Goal: Task Accomplishment & Management: Manage account settings

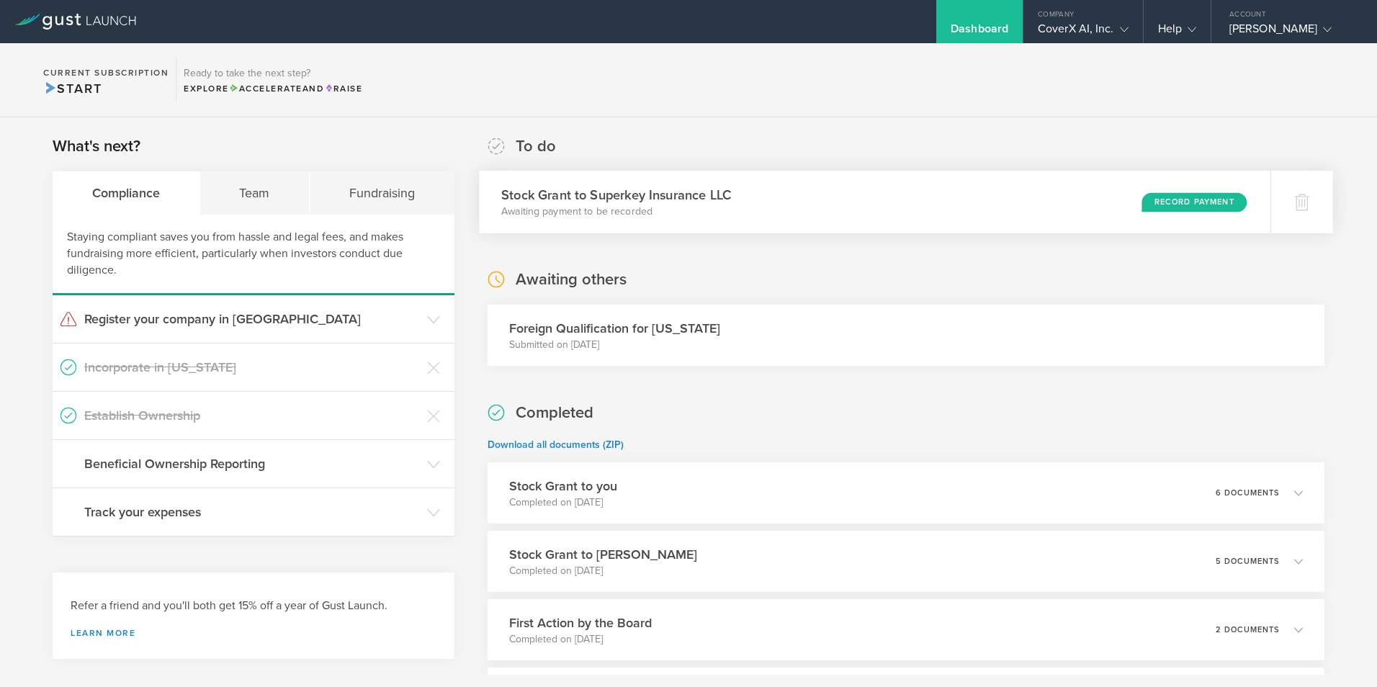
click at [1174, 203] on div "Record Payment" at bounding box center [1193, 201] width 105 height 19
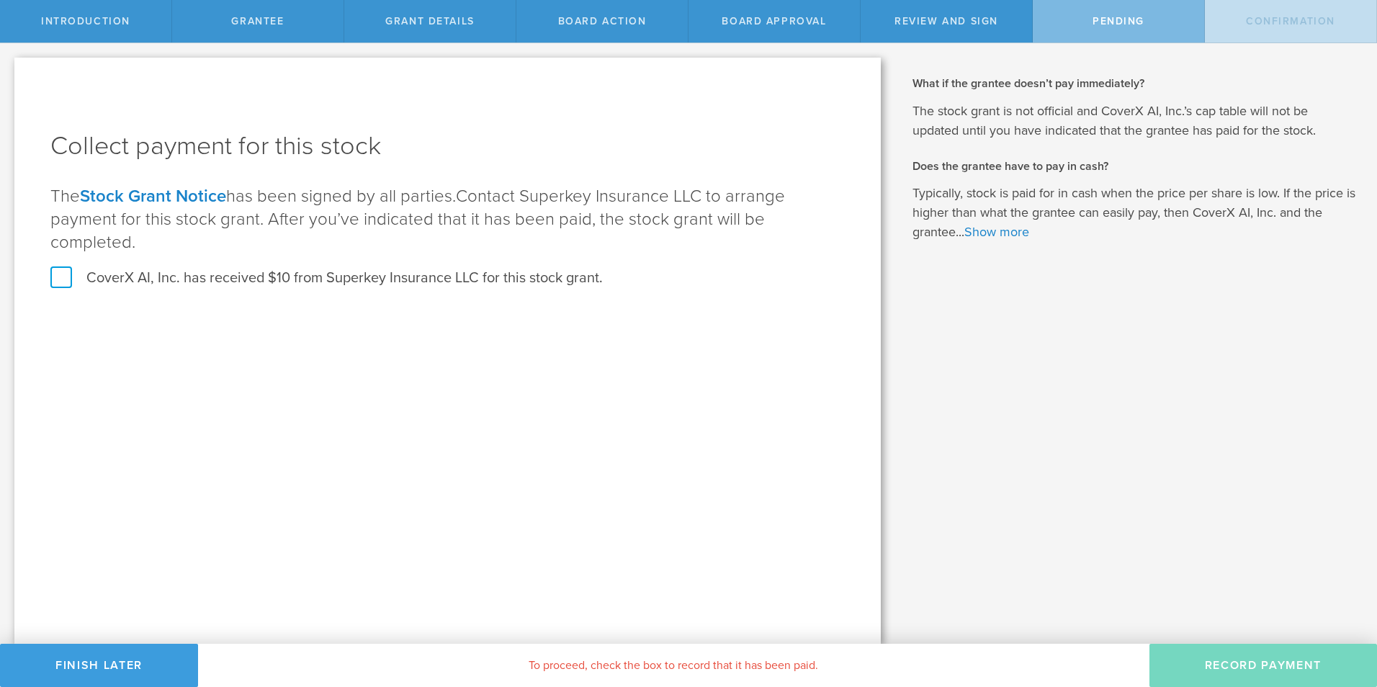
click at [64, 269] on label "CoverX AI, Inc. has received $10 from Superkey Insurance LLC for this stock gra…" at bounding box center [326, 278] width 552 height 19
click at [0, 0] on input "CoverX AI, Inc. has received $10 from Superkey Insurance LLC for this stock gra…" at bounding box center [0, 0] width 0 height 0
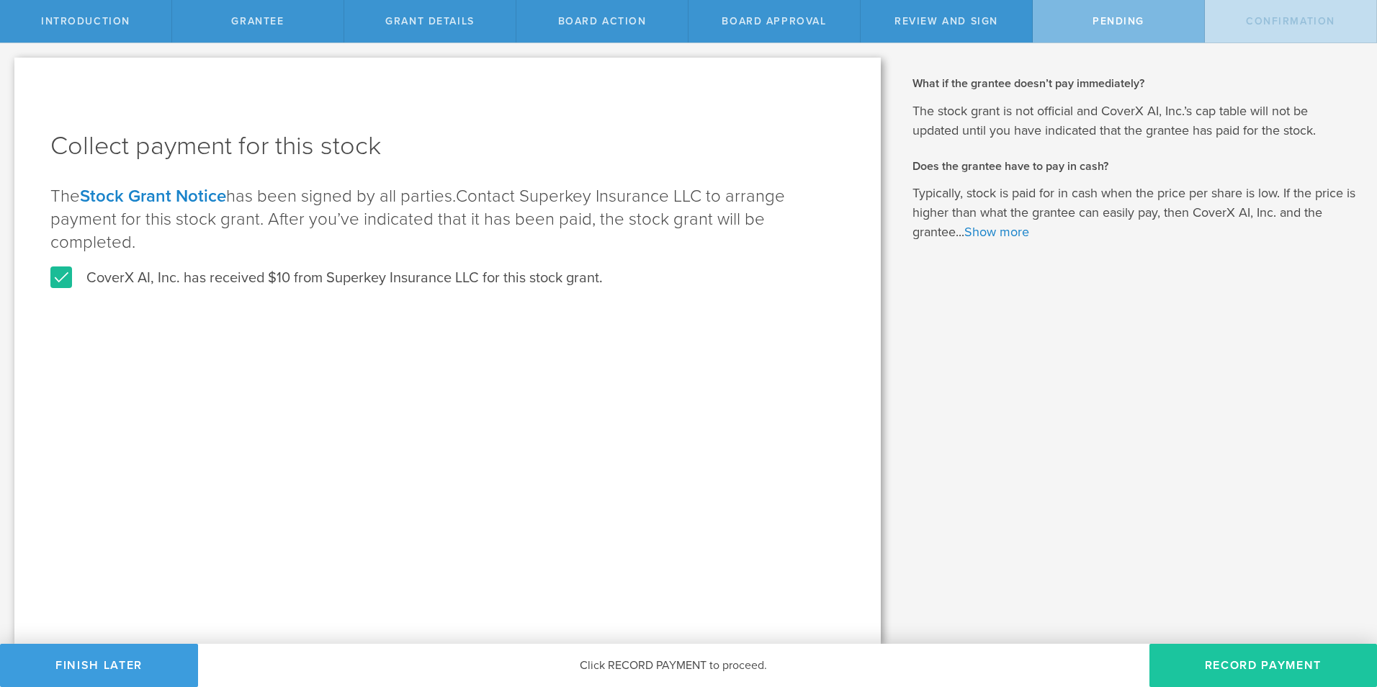
click at [1262, 666] on button "Record Payment" at bounding box center [1263, 665] width 228 height 43
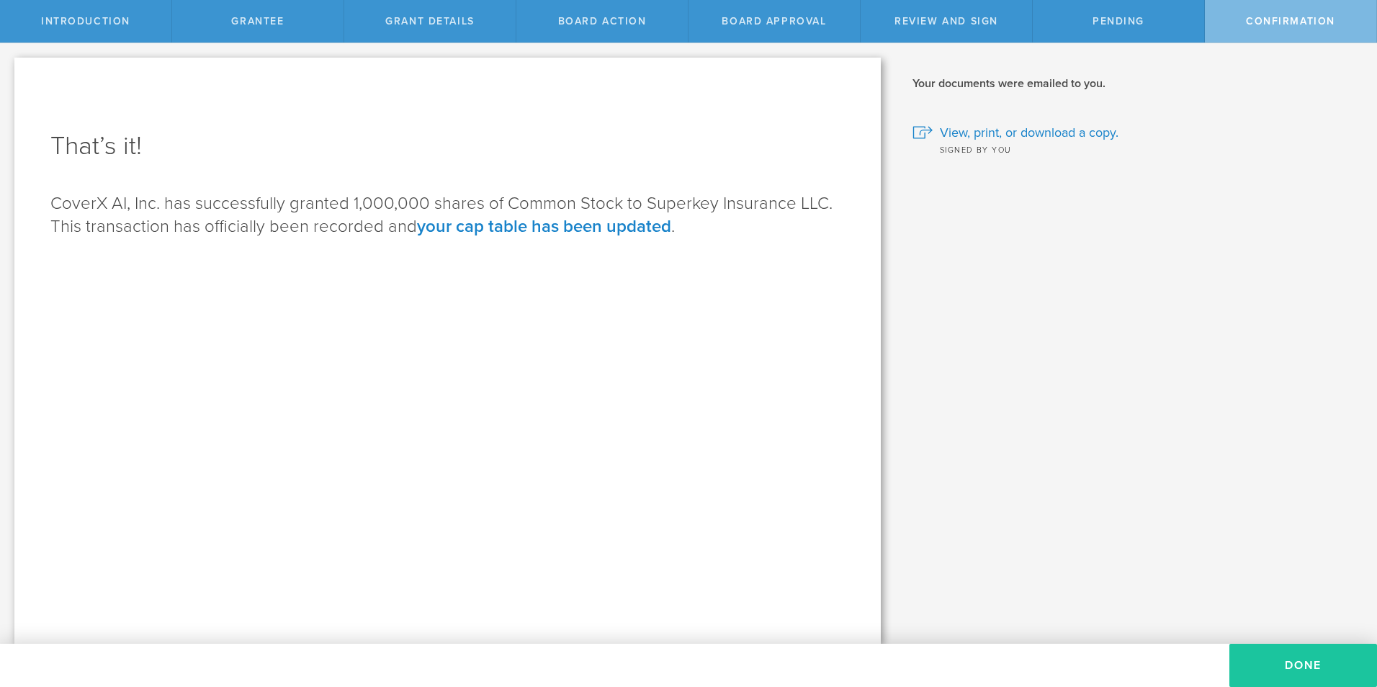
click at [1300, 661] on button "Done" at bounding box center [1303, 665] width 148 height 43
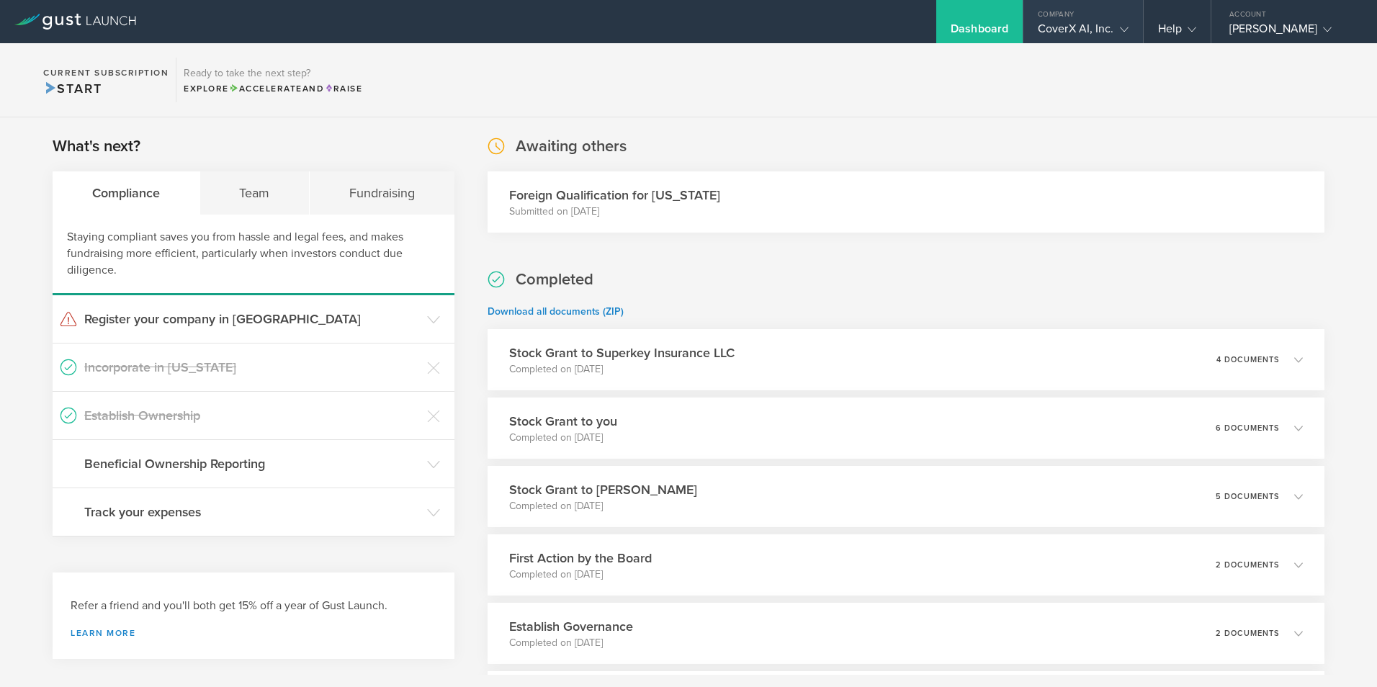
click at [1130, 36] on div "CoverX AI, Inc." at bounding box center [1083, 33] width 120 height 22
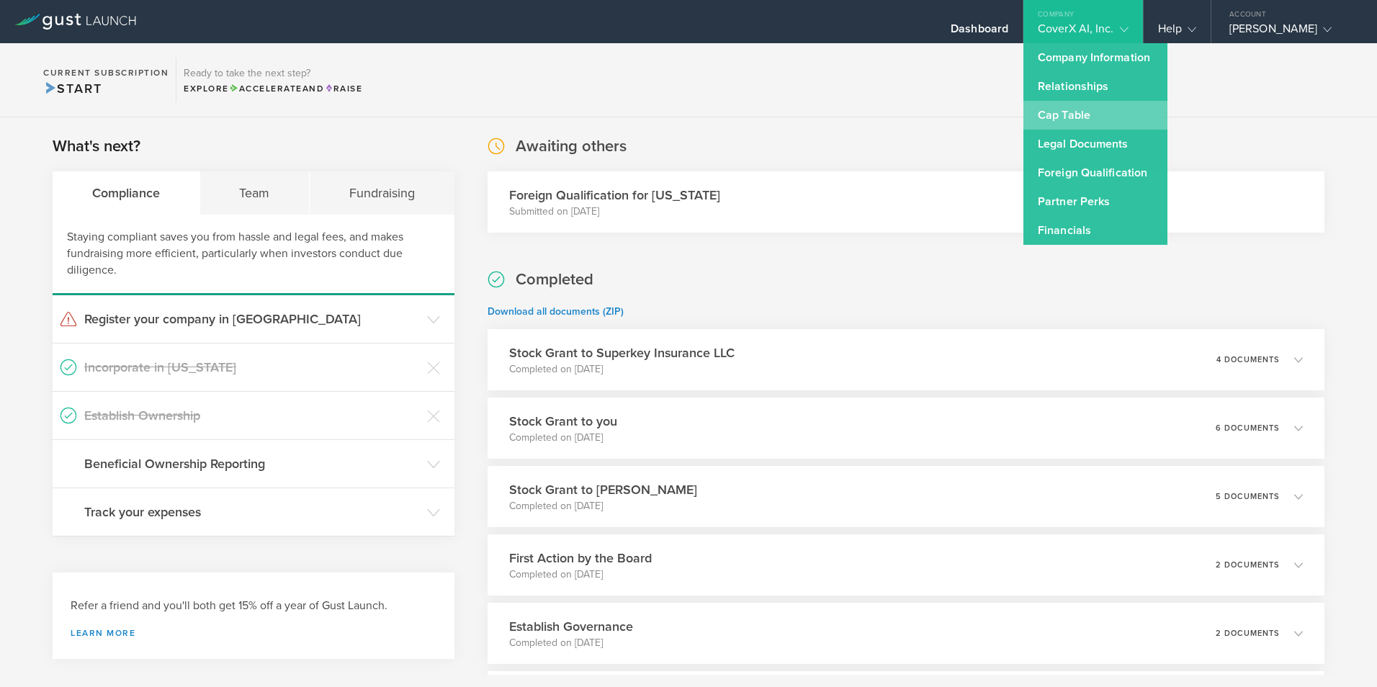
click at [1108, 114] on link "Cap Table" at bounding box center [1095, 115] width 144 height 29
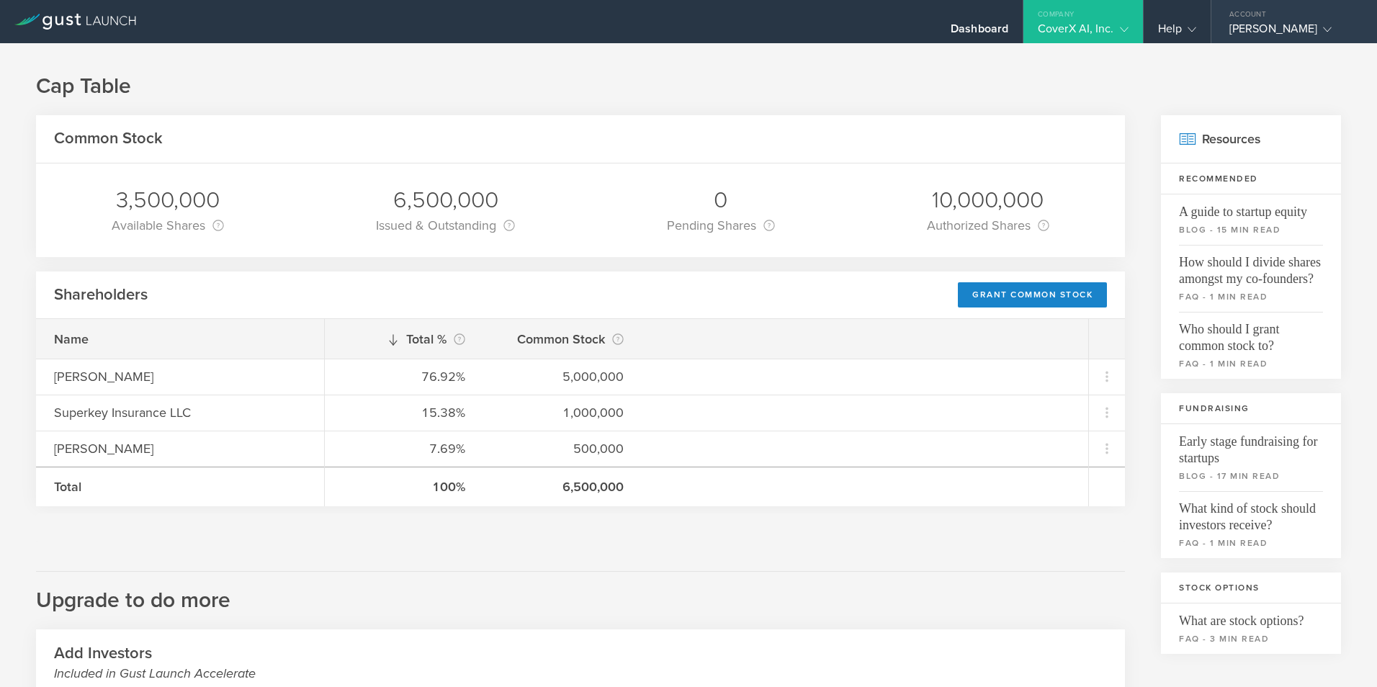
click at [1326, 30] on div "[PERSON_NAME]" at bounding box center [1290, 33] width 122 height 22
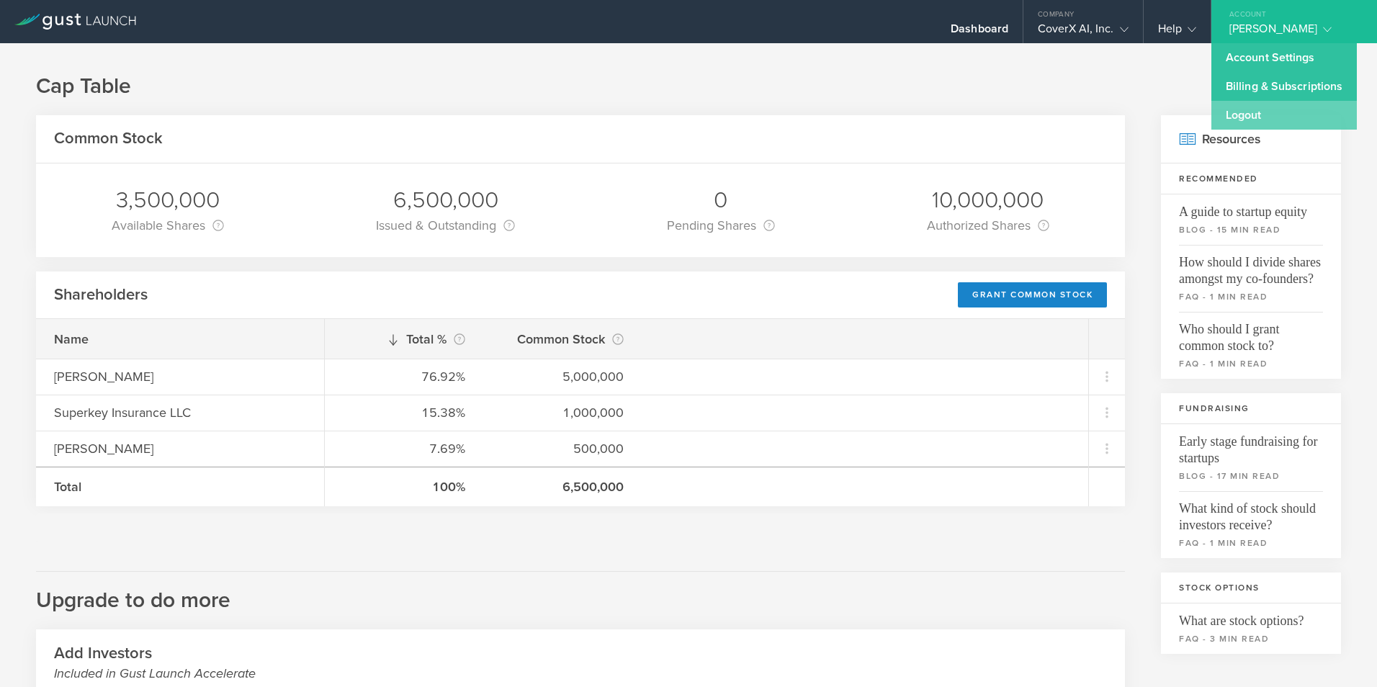
click at [1245, 114] on link "Logout" at bounding box center [1283, 115] width 145 height 29
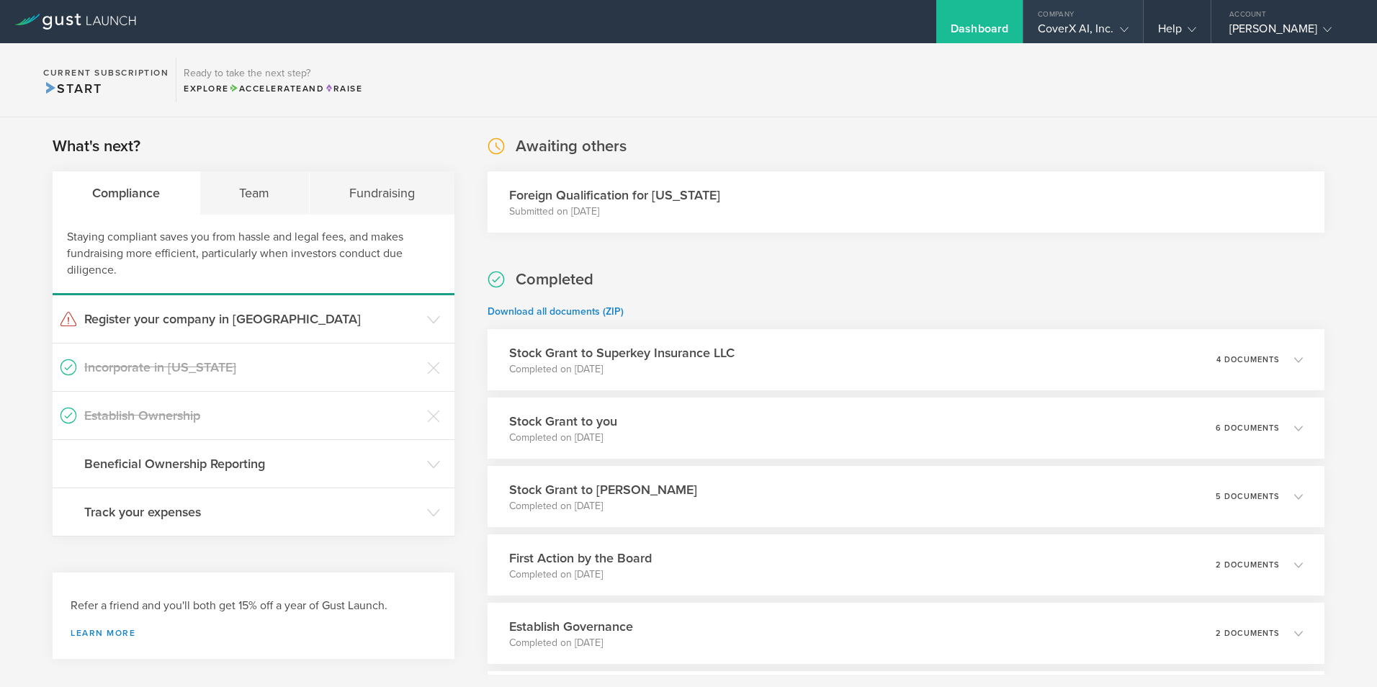
click at [1127, 30] on icon at bounding box center [1124, 29] width 9 height 9
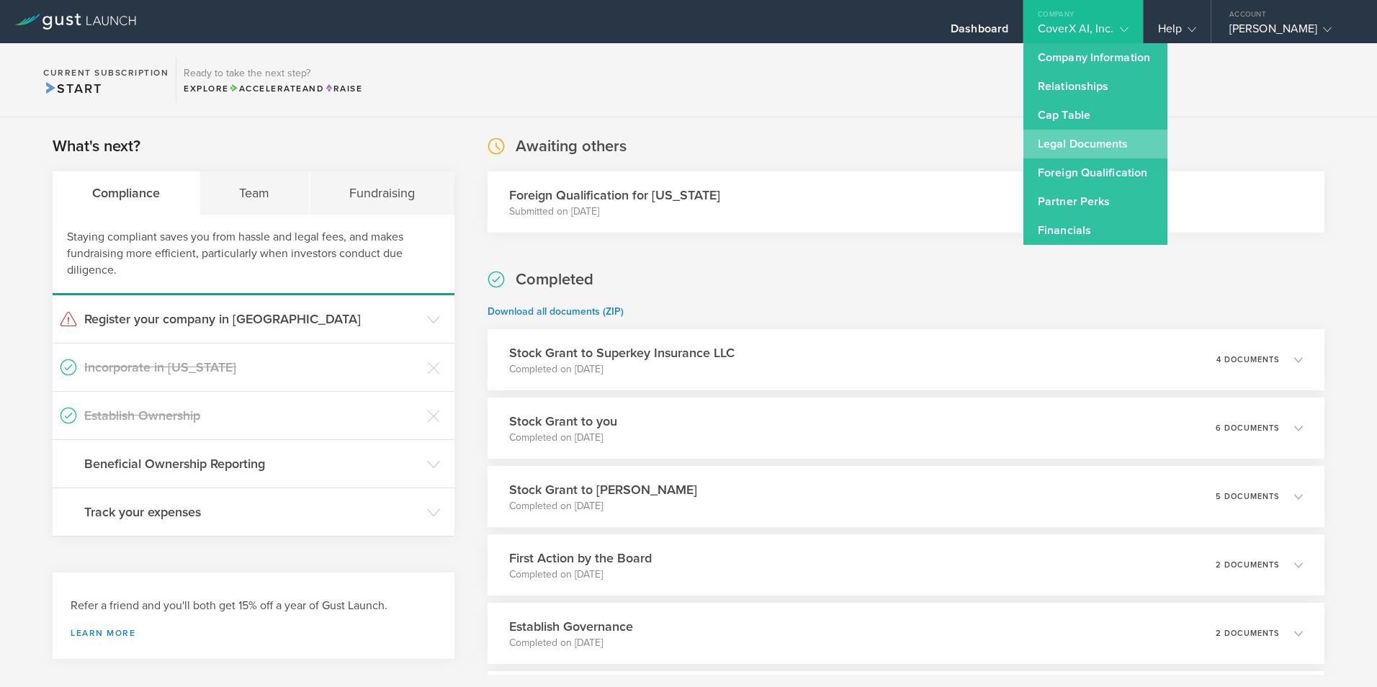
click at [1105, 144] on link "Legal Documents" at bounding box center [1095, 144] width 144 height 29
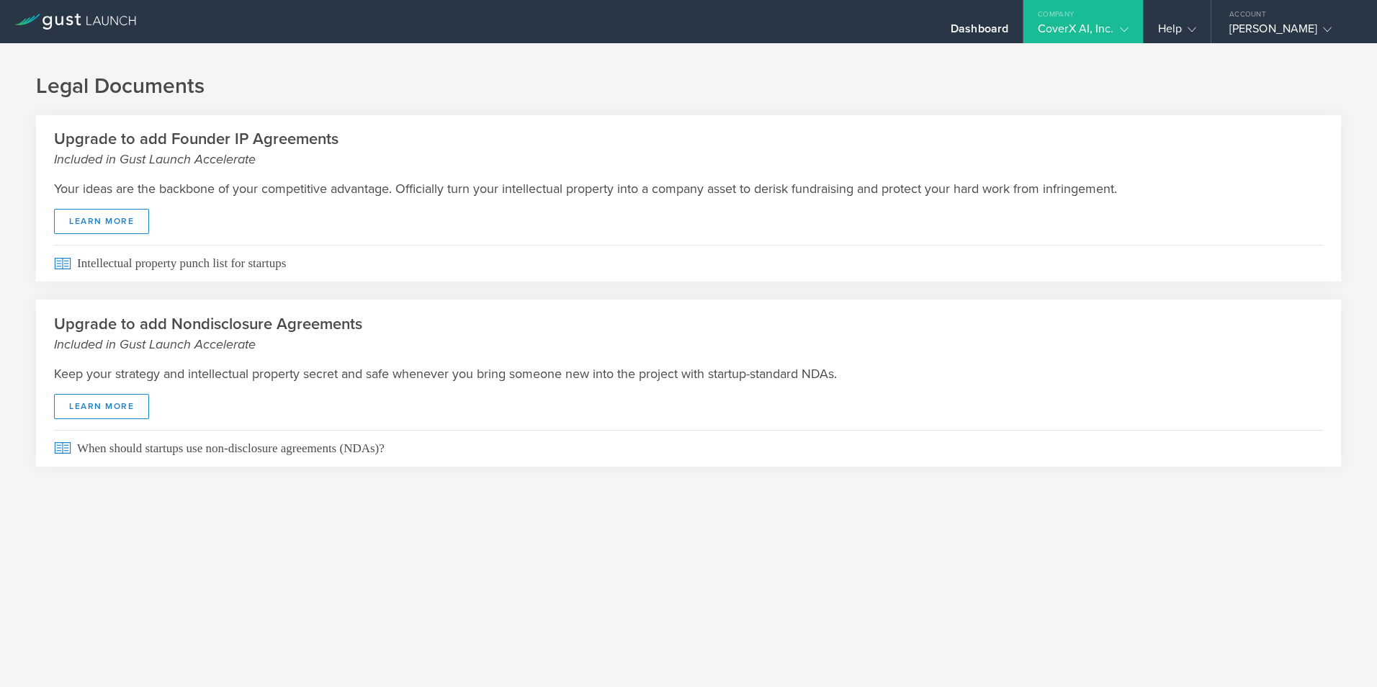
click at [1128, 29] on div "CoverX AI, Inc." at bounding box center [1083, 33] width 120 height 22
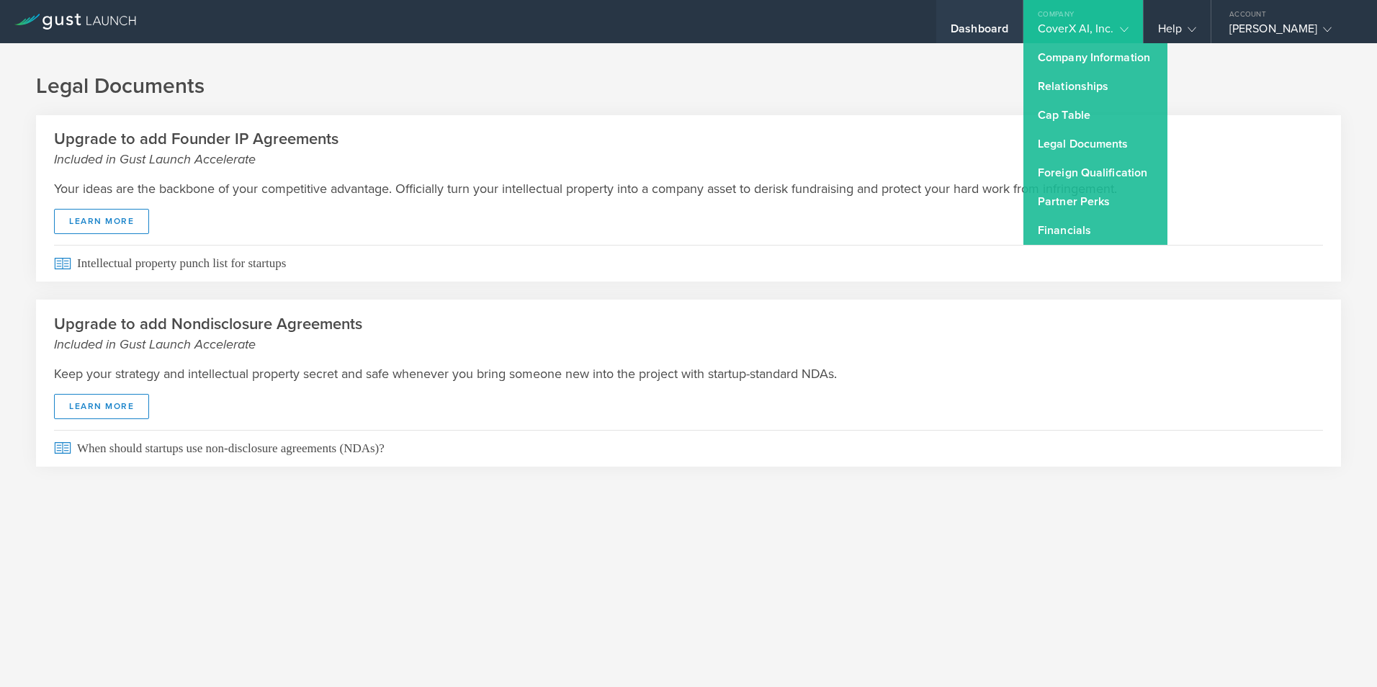
click at [1002, 30] on div "Dashboard" at bounding box center [979, 33] width 58 height 22
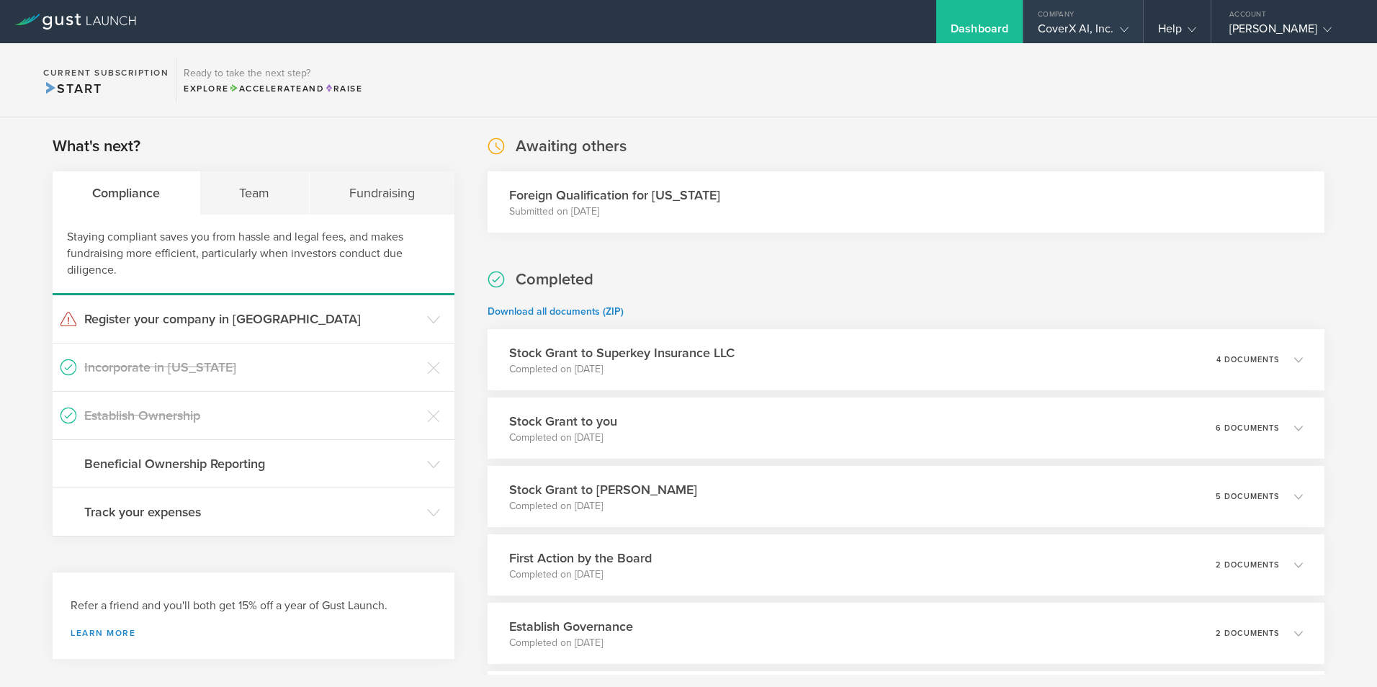
click at [1139, 32] on div "CoverX AI, Inc." at bounding box center [1083, 33] width 120 height 22
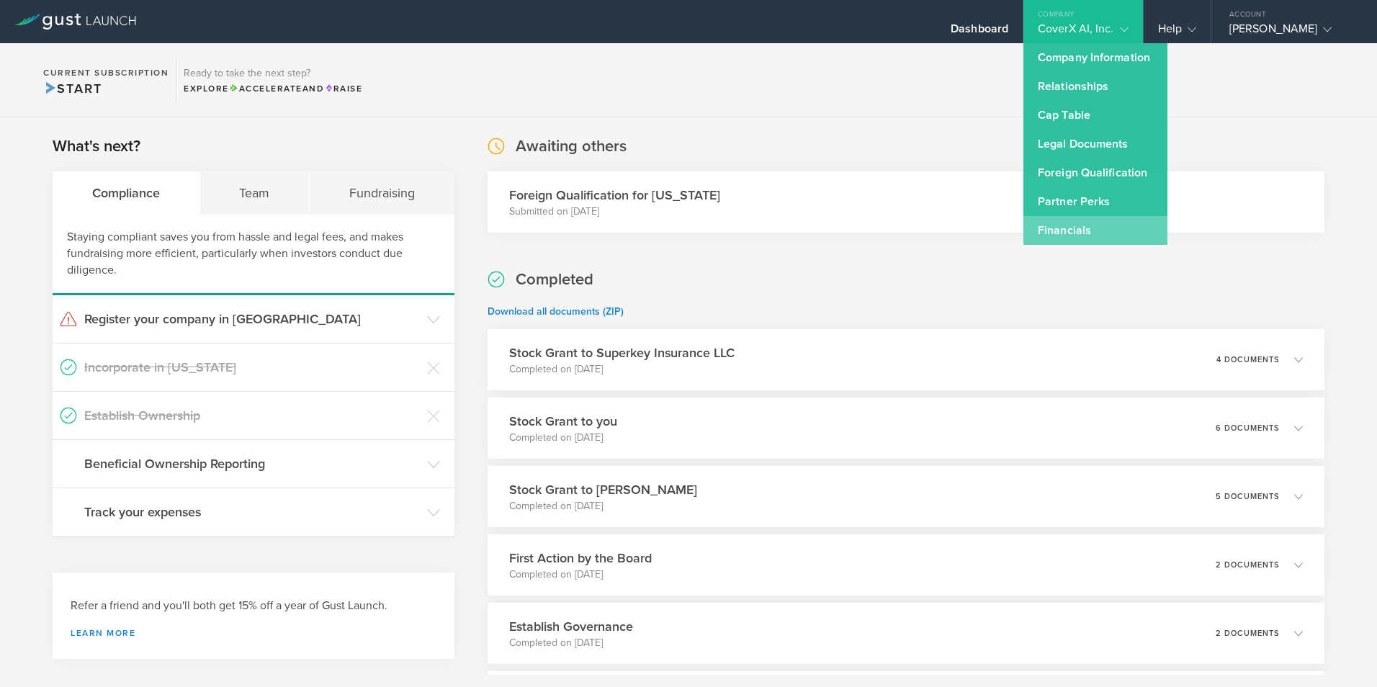
click at [1090, 233] on link "Financials" at bounding box center [1095, 230] width 144 height 29
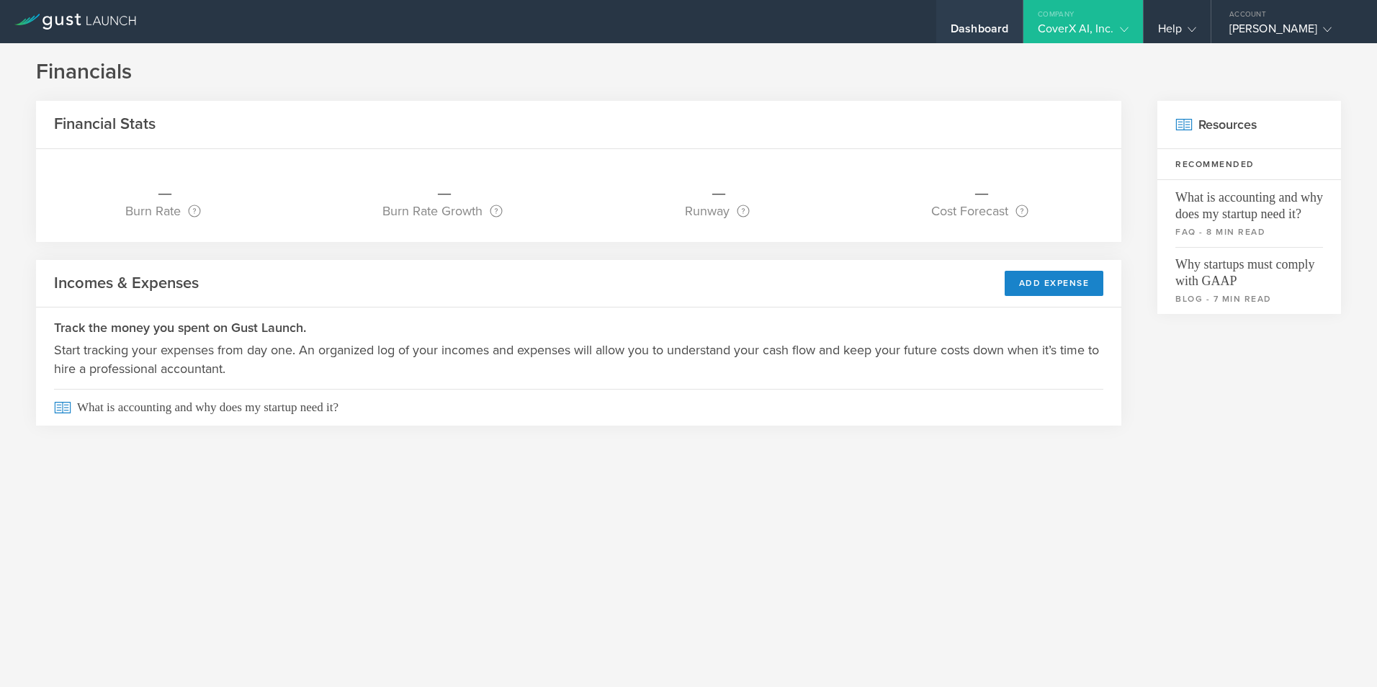
click at [989, 36] on div "Dashboard" at bounding box center [979, 33] width 58 height 22
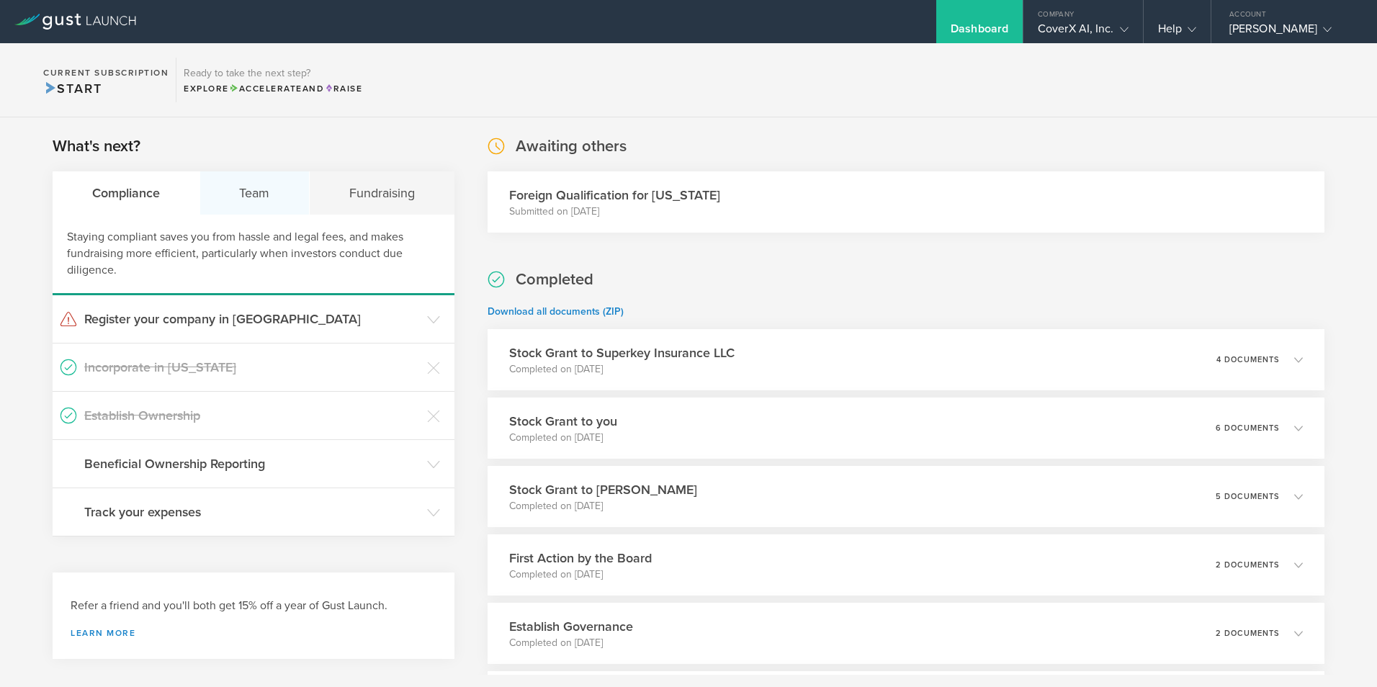
click at [268, 192] on div "Team" at bounding box center [255, 192] width 110 height 43
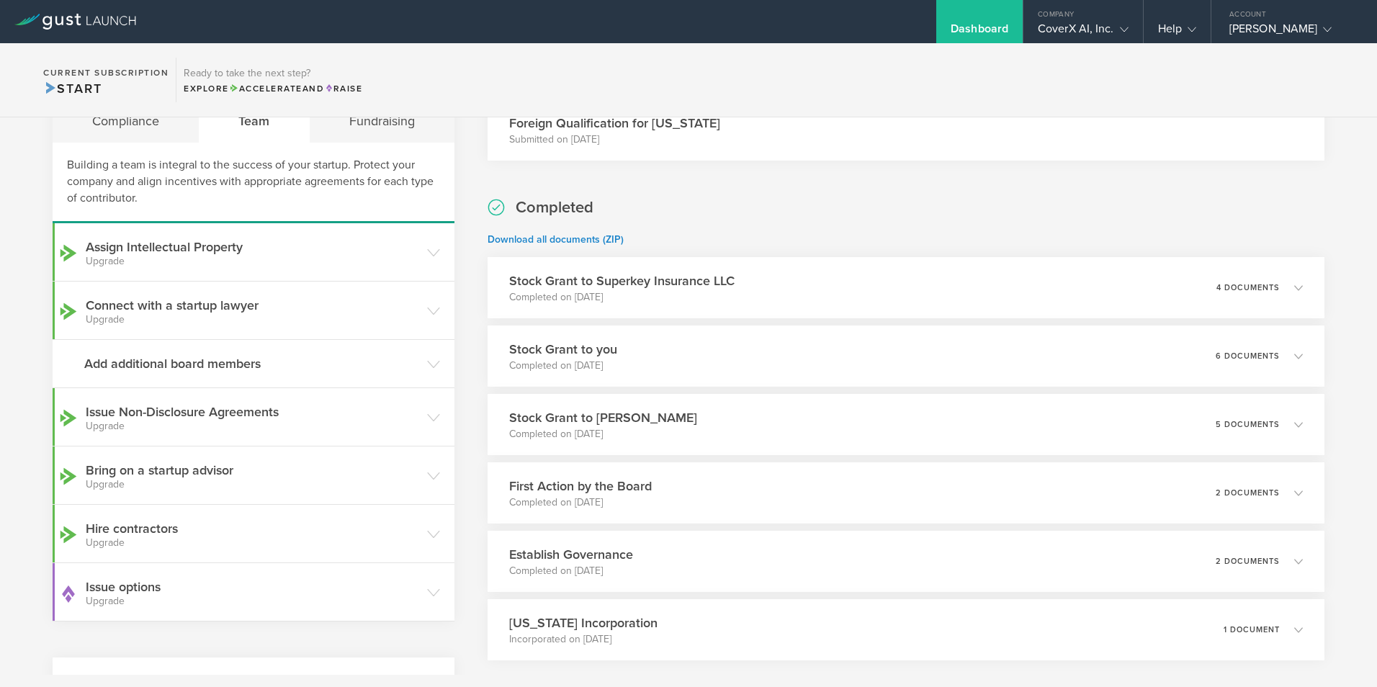
scroll to position [144, 0]
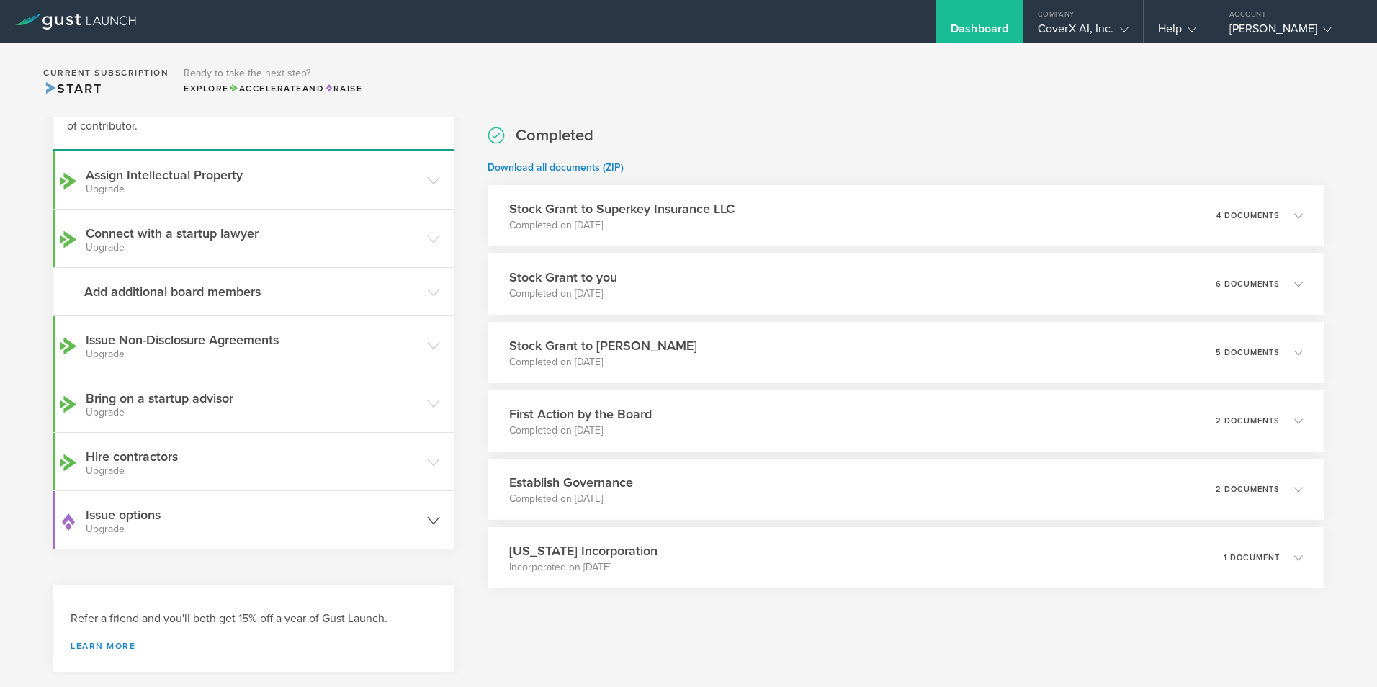
click at [437, 518] on header "Issue options Upgrade" at bounding box center [254, 520] width 402 height 58
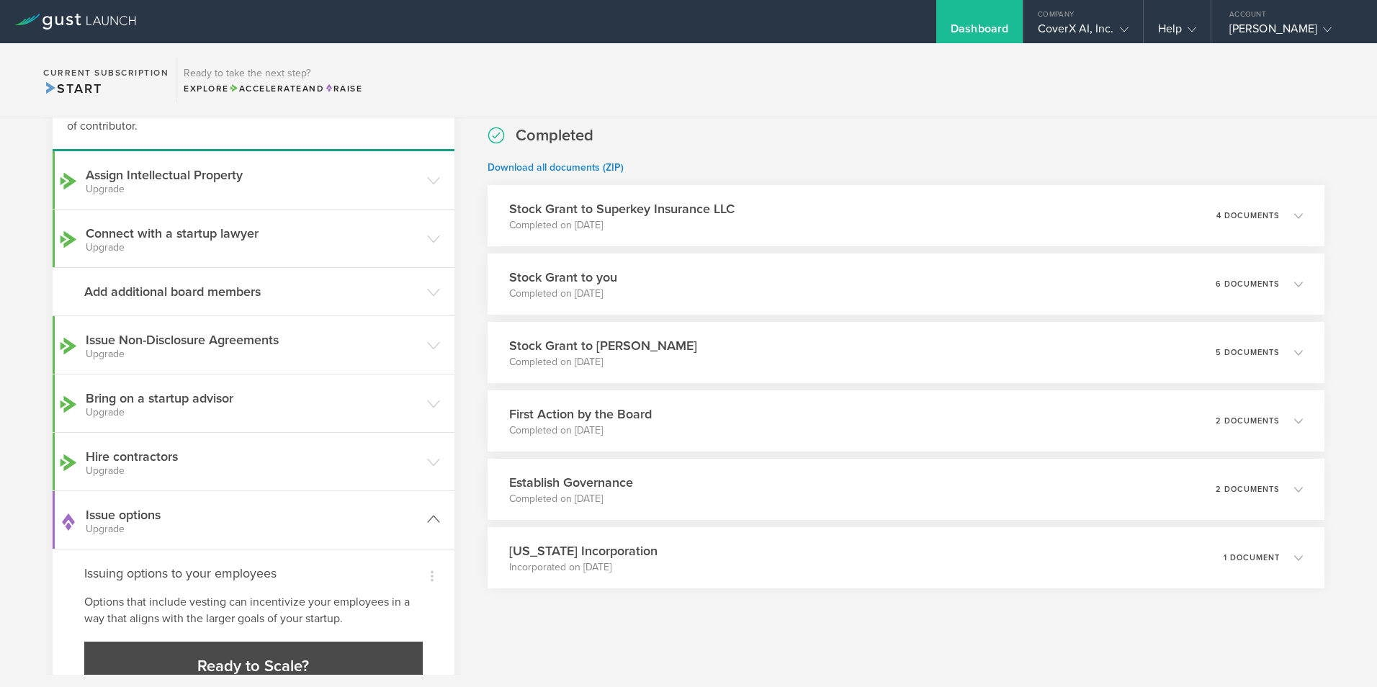
click at [437, 518] on header "Issue options Upgrade" at bounding box center [254, 520] width 402 height 58
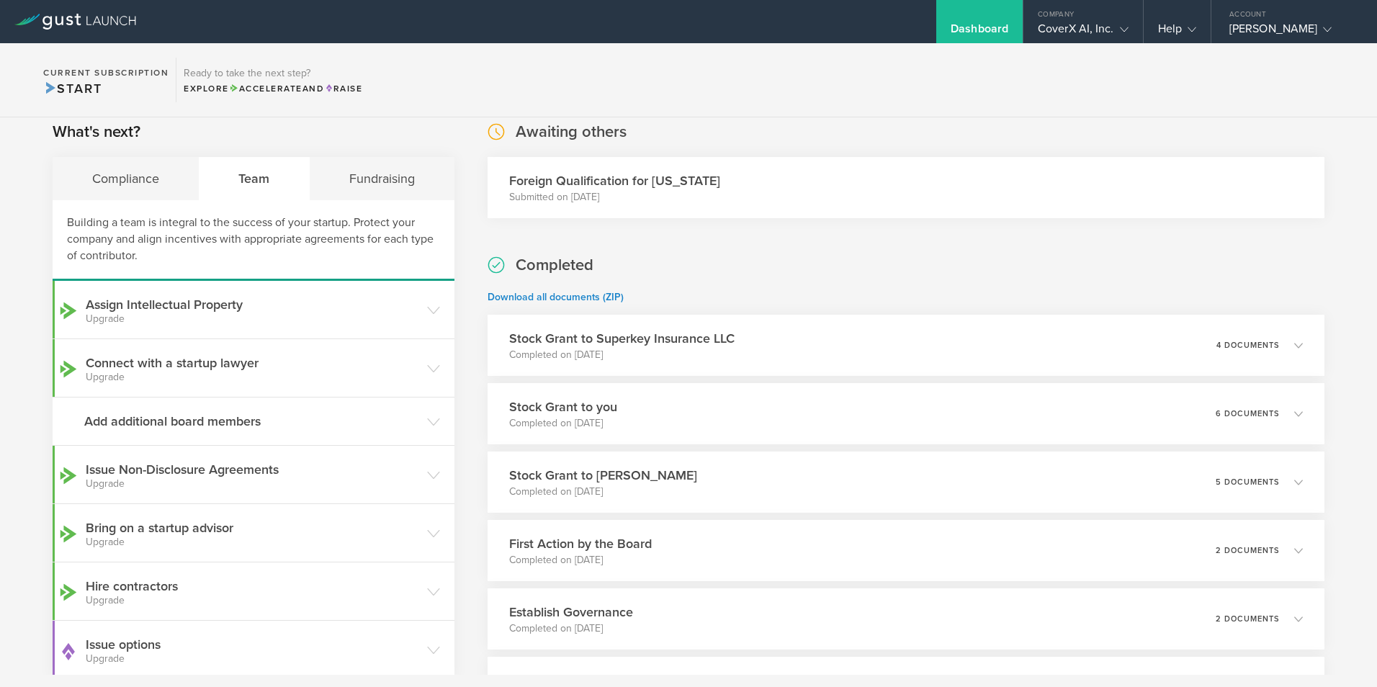
scroll to position [0, 0]
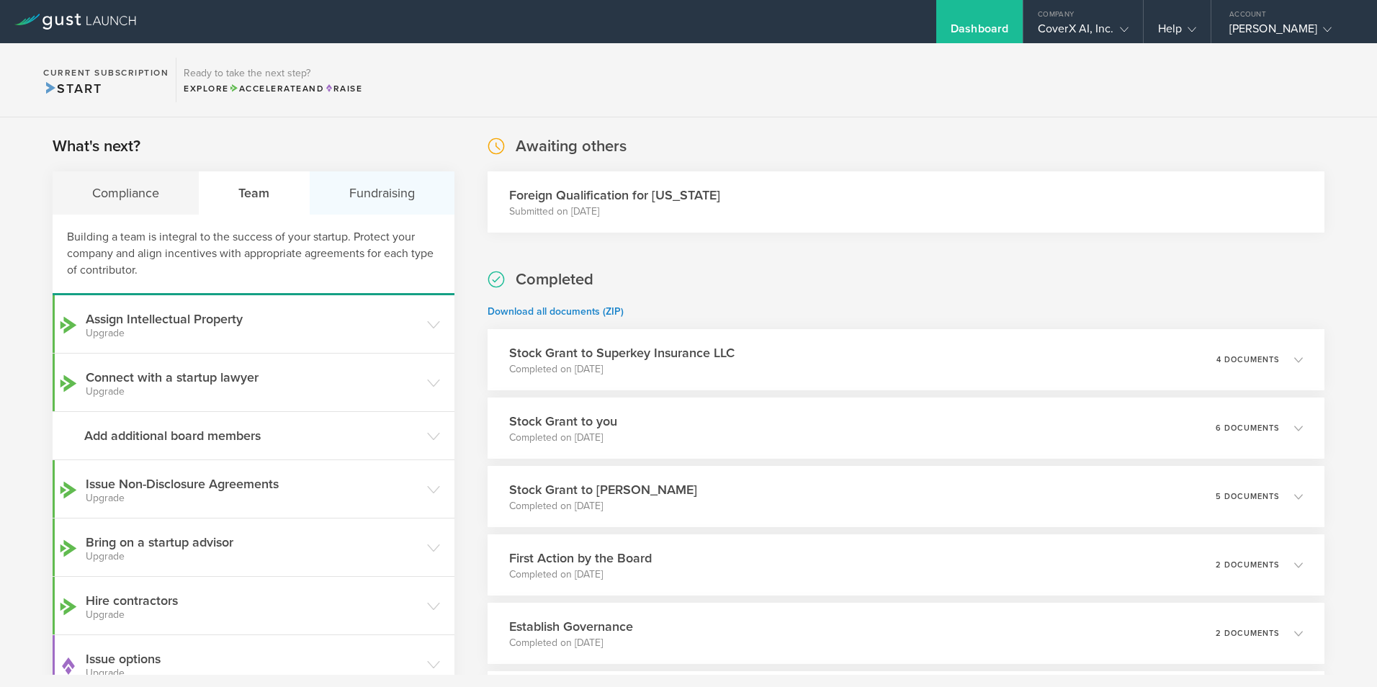
click at [372, 198] on div "Fundraising" at bounding box center [382, 192] width 145 height 43
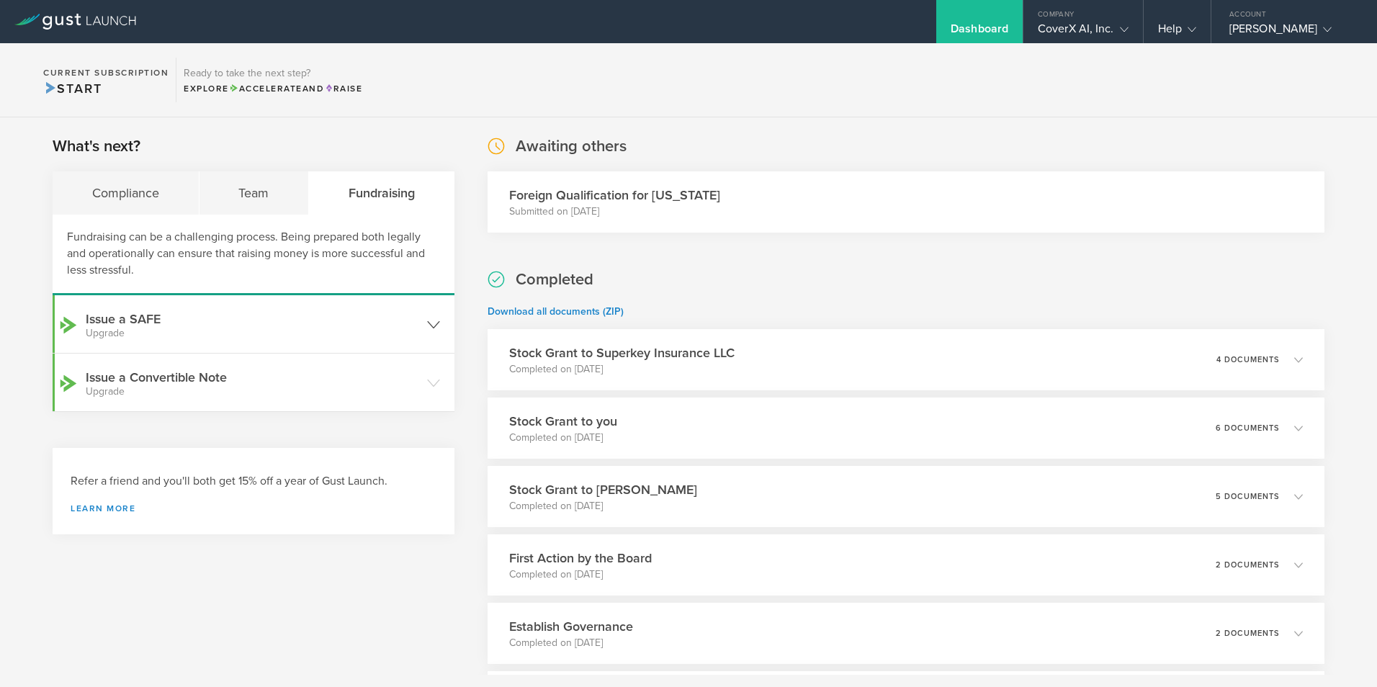
click at [433, 326] on icon at bounding box center [433, 324] width 13 height 13
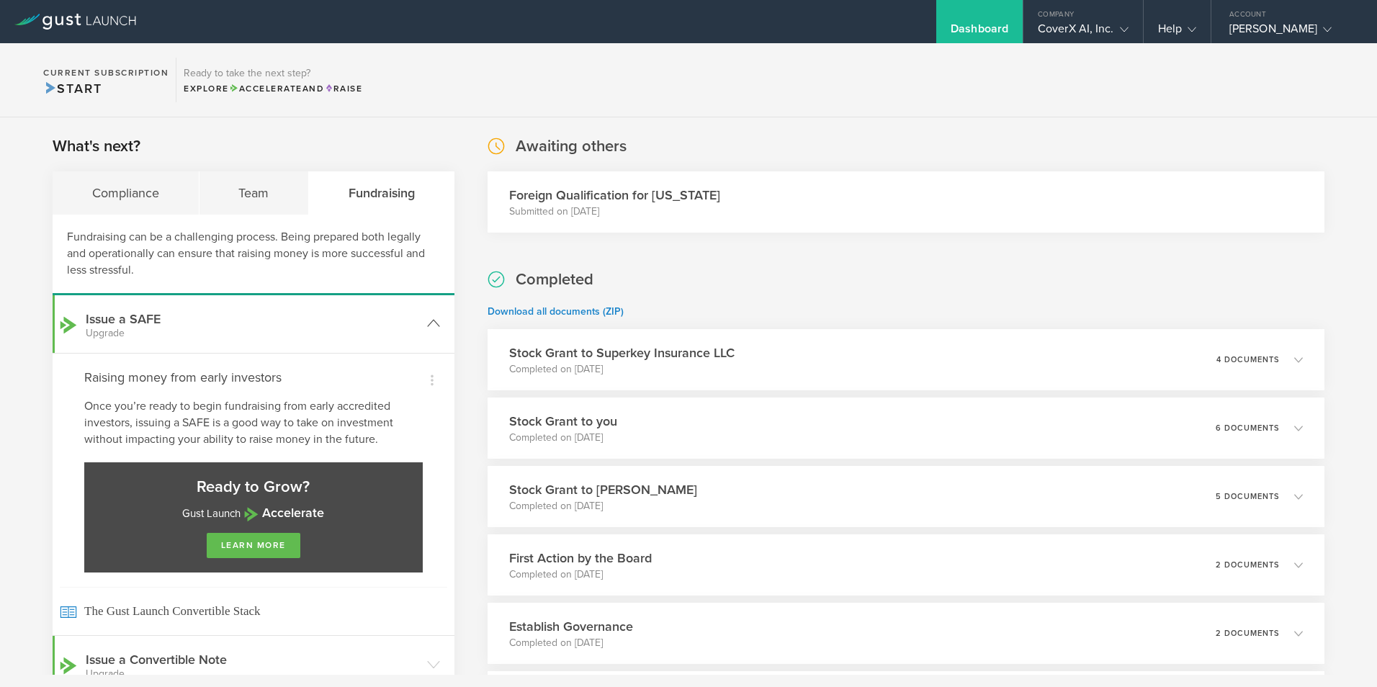
click at [429, 321] on polyline at bounding box center [434, 323] width 12 height 6
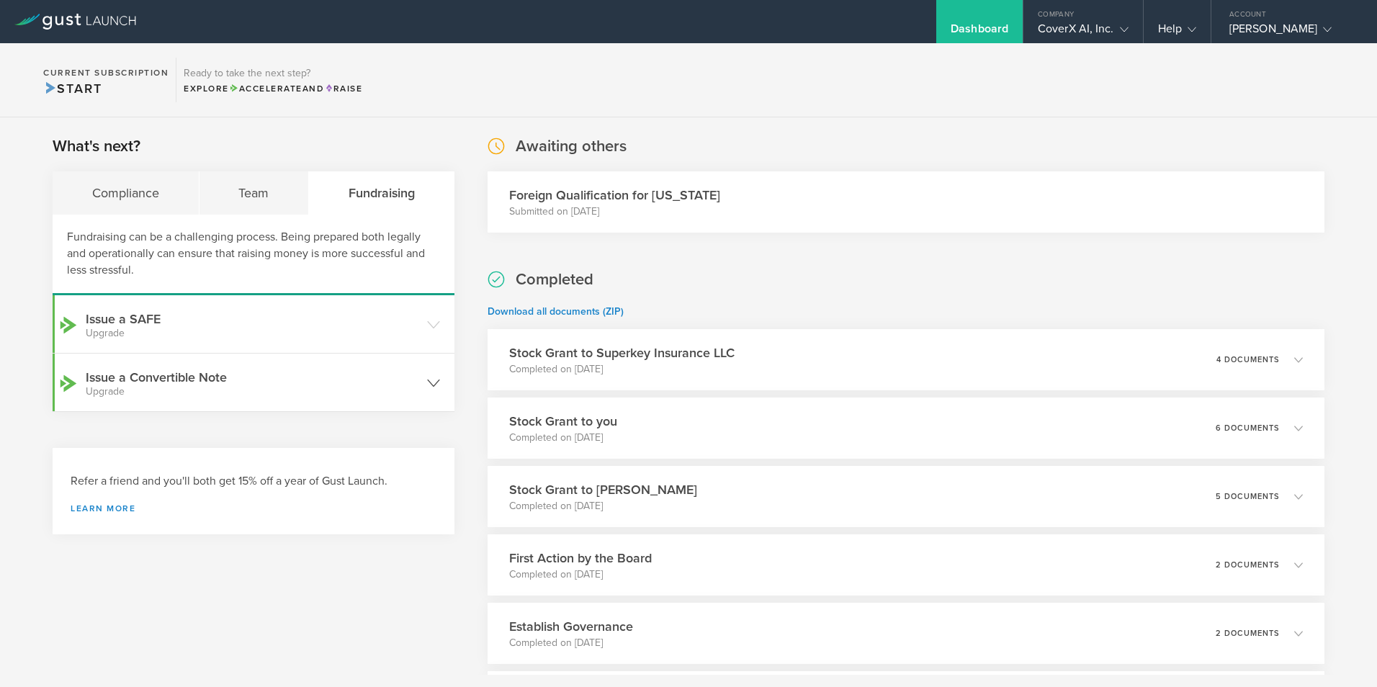
click at [432, 388] on icon at bounding box center [433, 383] width 13 height 13
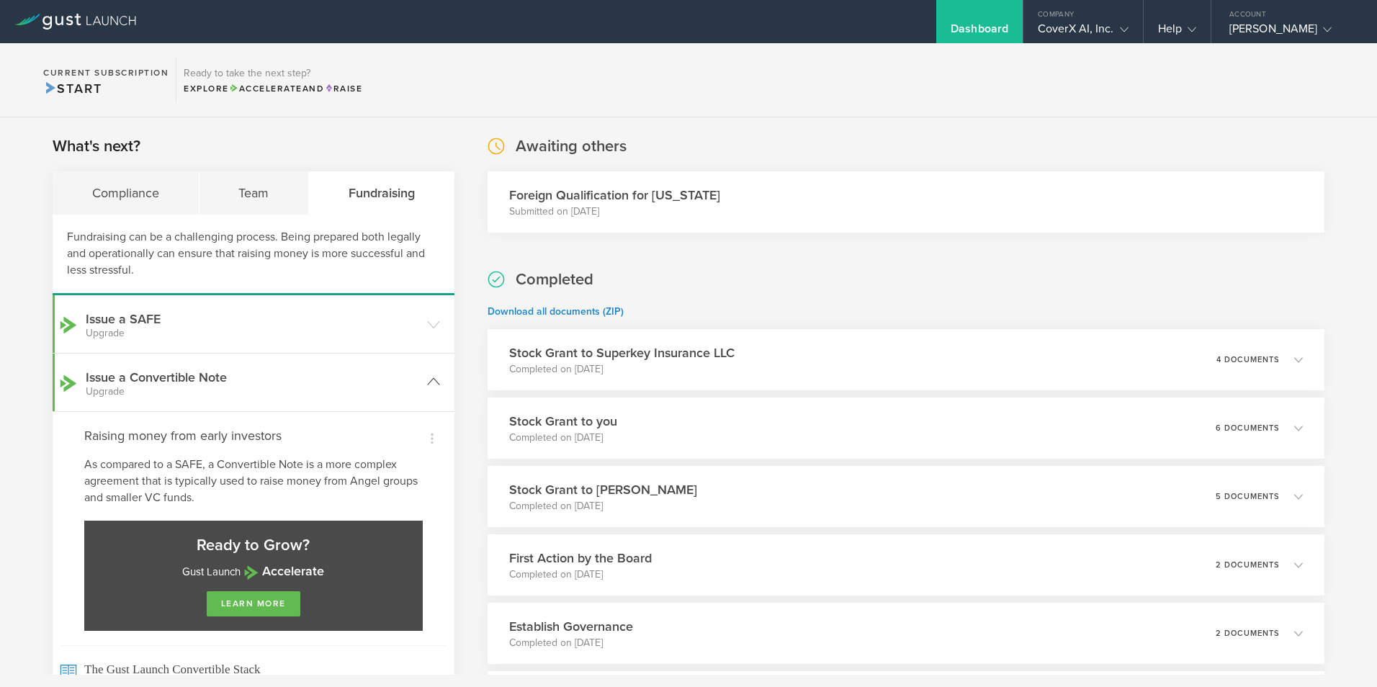
click at [432, 388] on gust-icon at bounding box center [433, 382] width 13 height 14
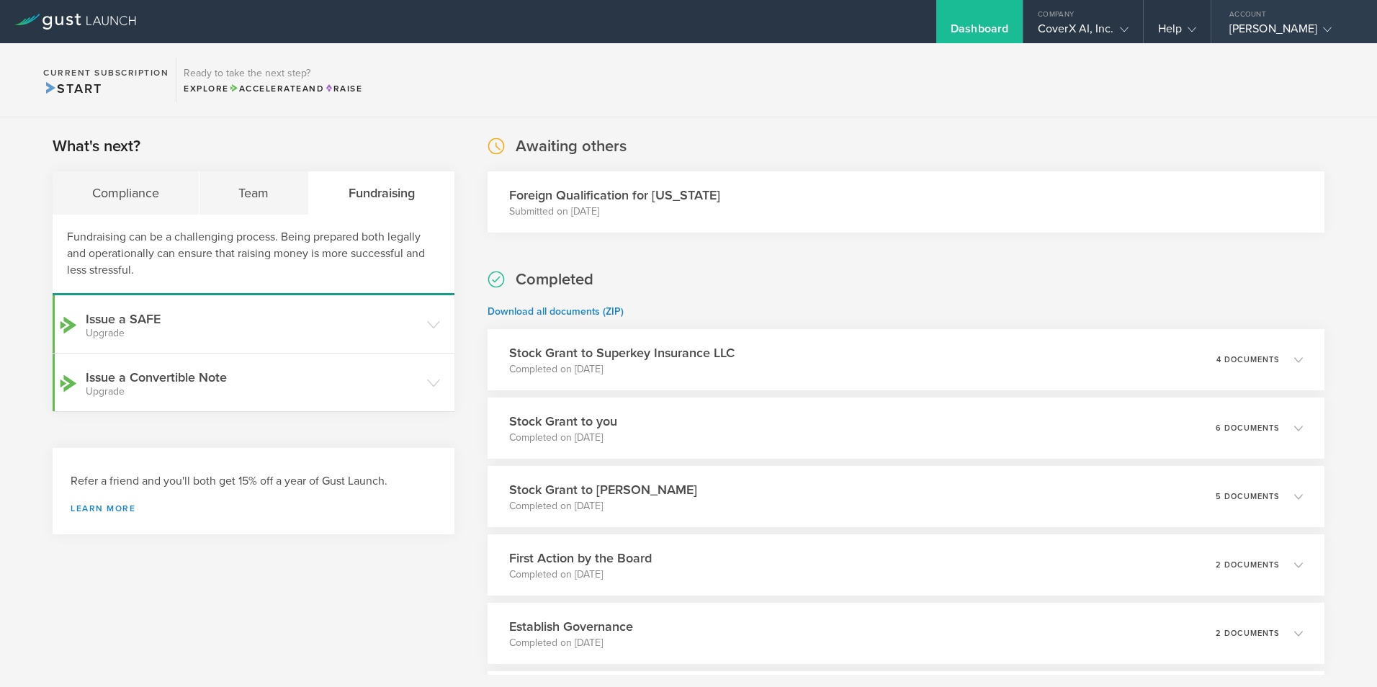
click at [1317, 30] on gust-icon at bounding box center [1324, 29] width 14 height 14
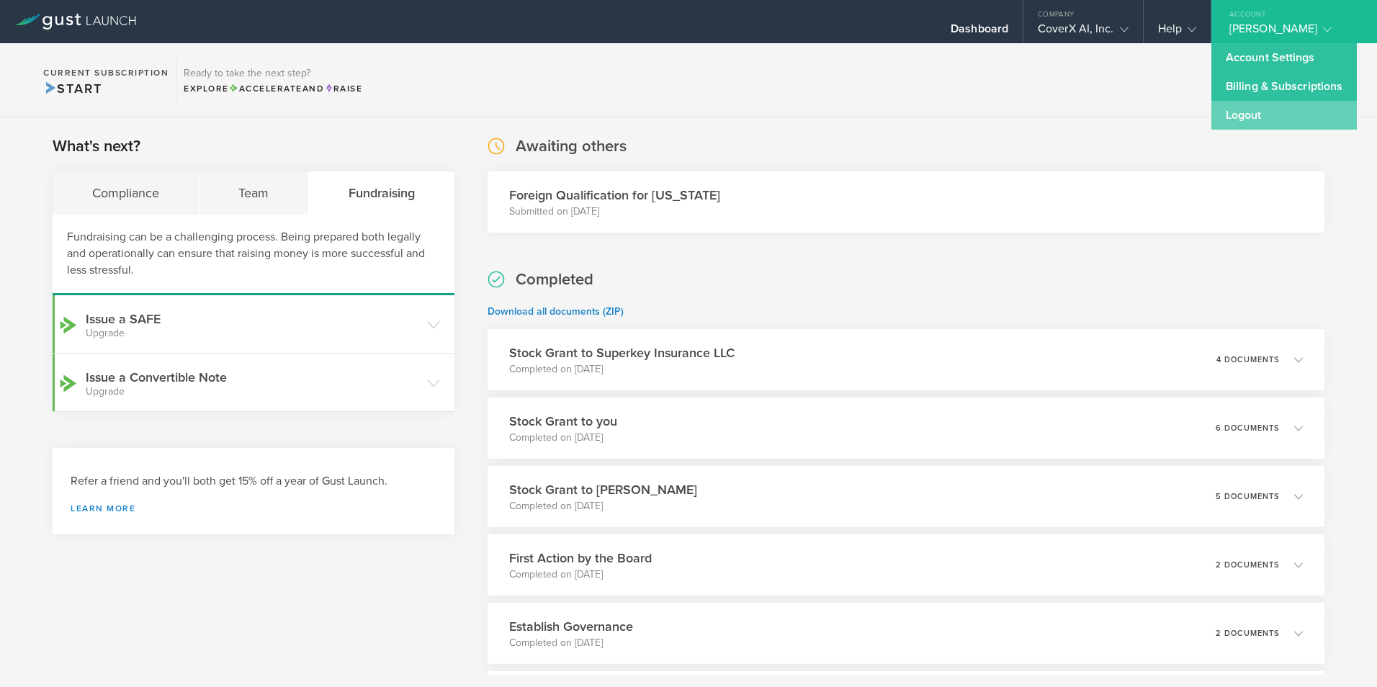
click at [1289, 111] on link "Logout" at bounding box center [1283, 115] width 145 height 29
